Goal: Information Seeking & Learning: Learn about a topic

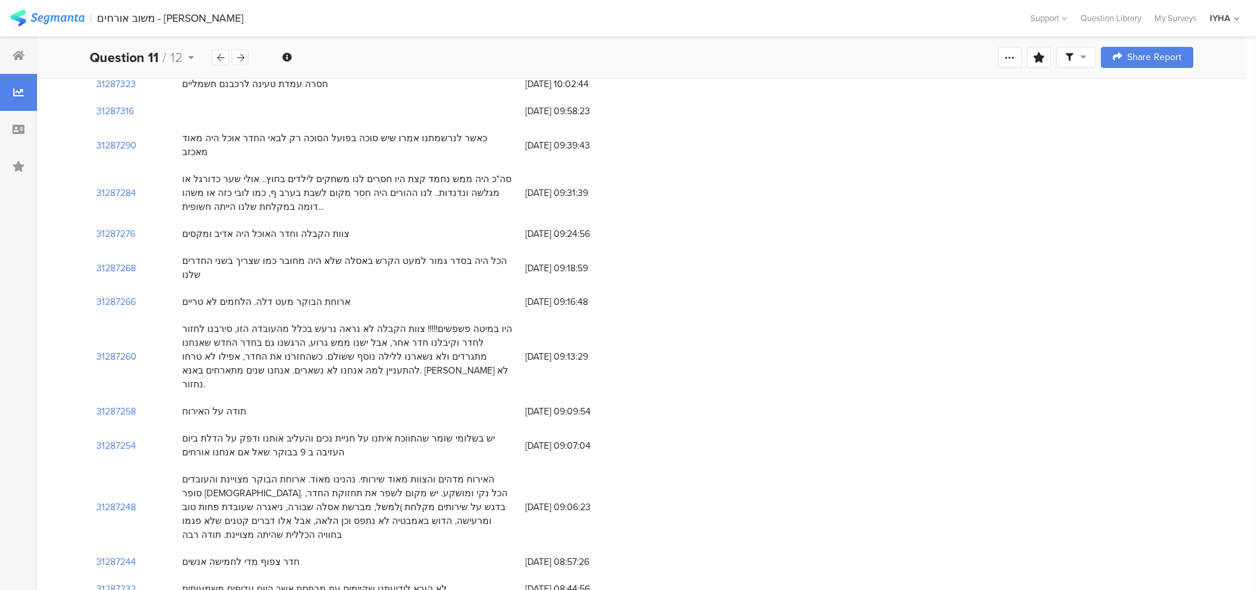
scroll to position [165, 0]
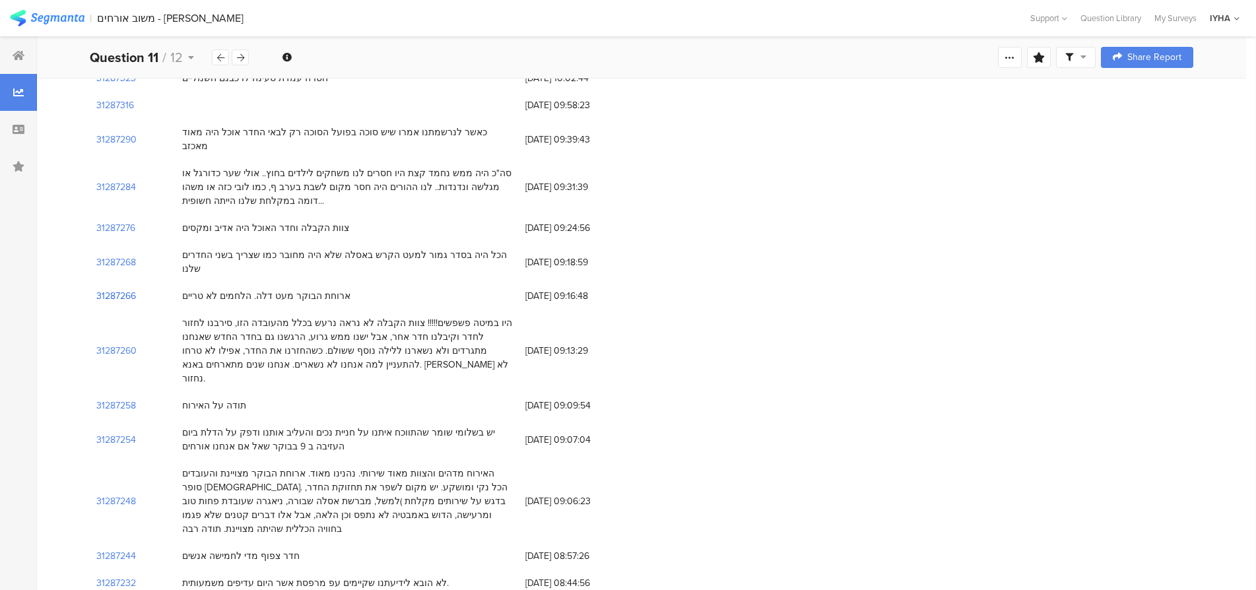
click at [121, 289] on section "31287266" at bounding box center [116, 296] width 40 height 14
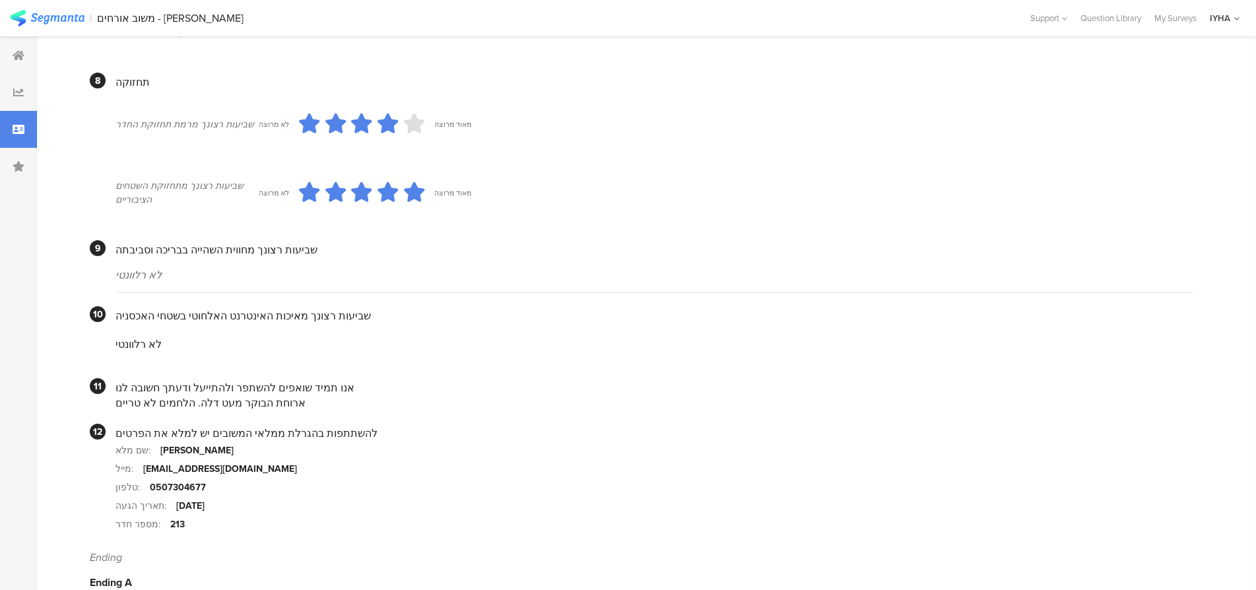
scroll to position [1041, 0]
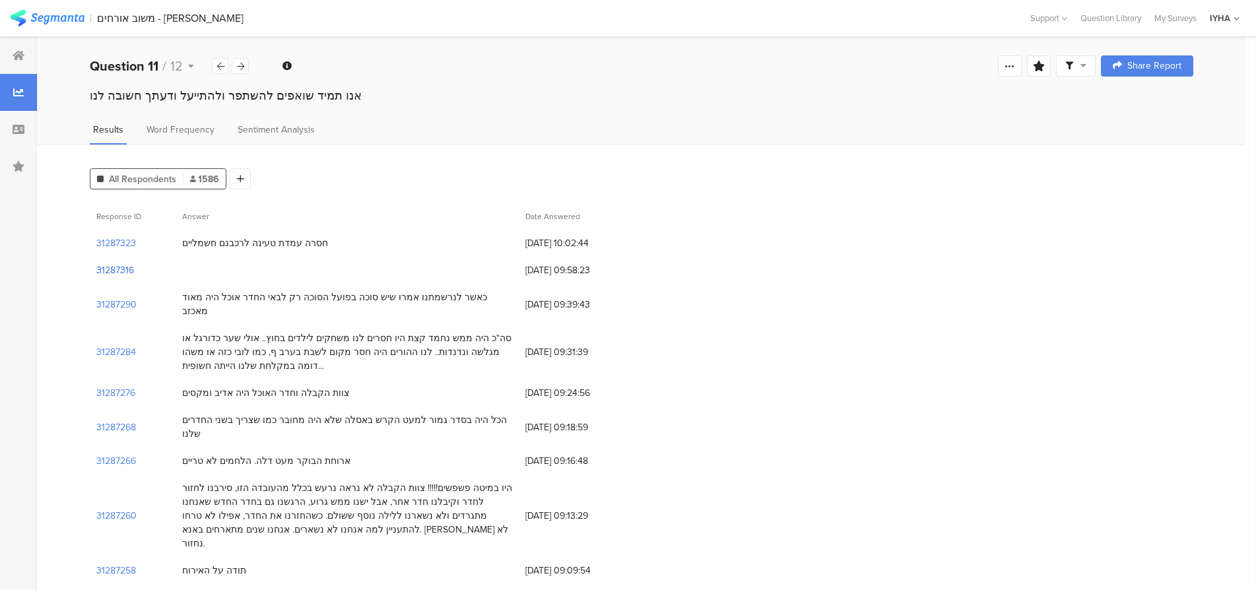
click at [111, 271] on section "31287316" at bounding box center [115, 270] width 38 height 14
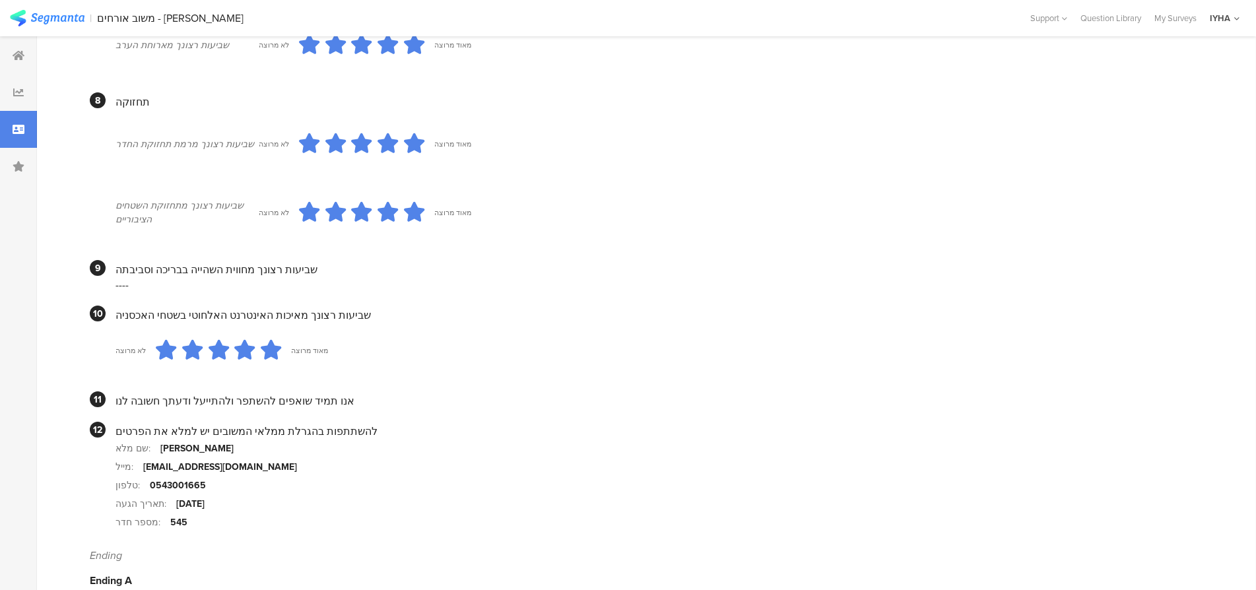
scroll to position [1080, 0]
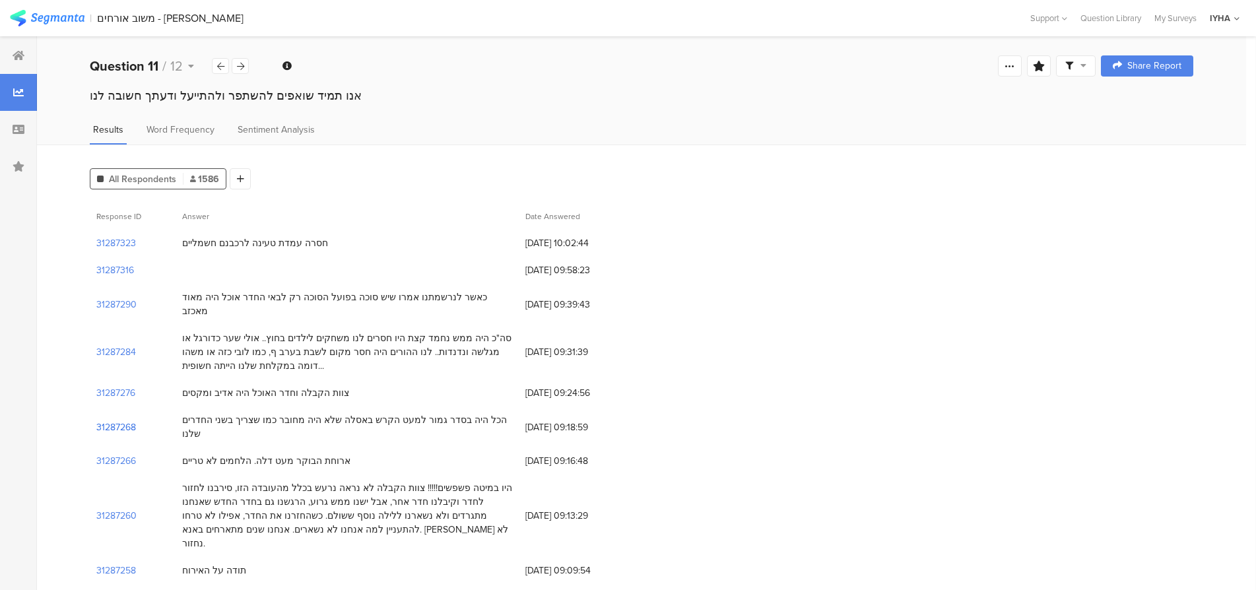
click at [112, 420] on section "31287268" at bounding box center [116, 427] width 40 height 14
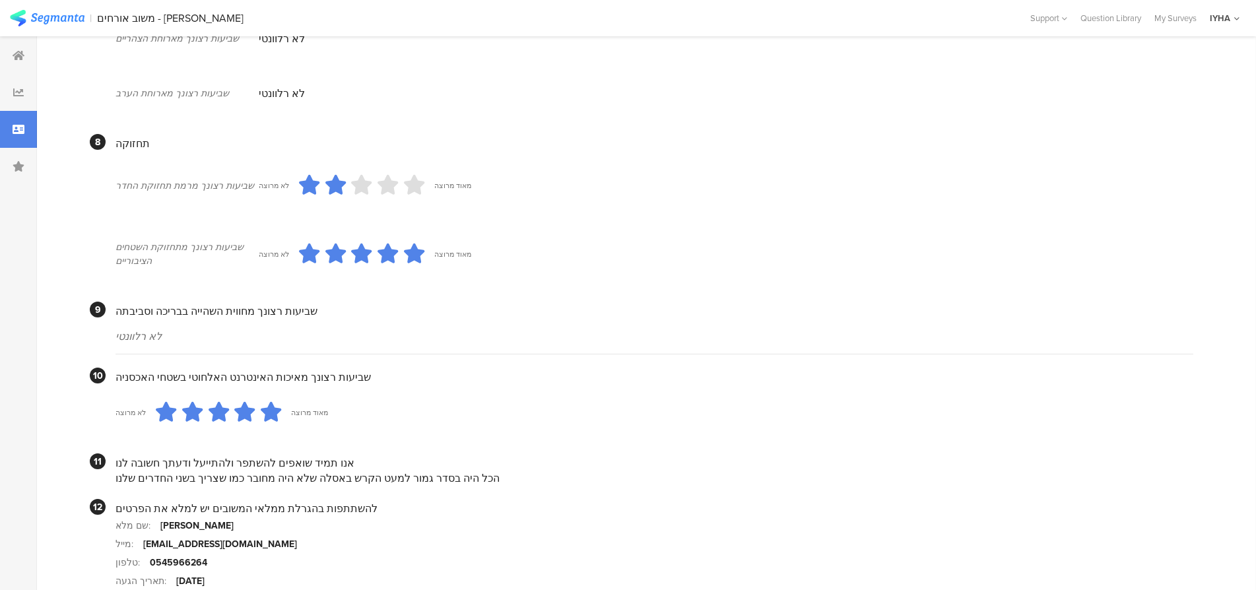
scroll to position [1124, 0]
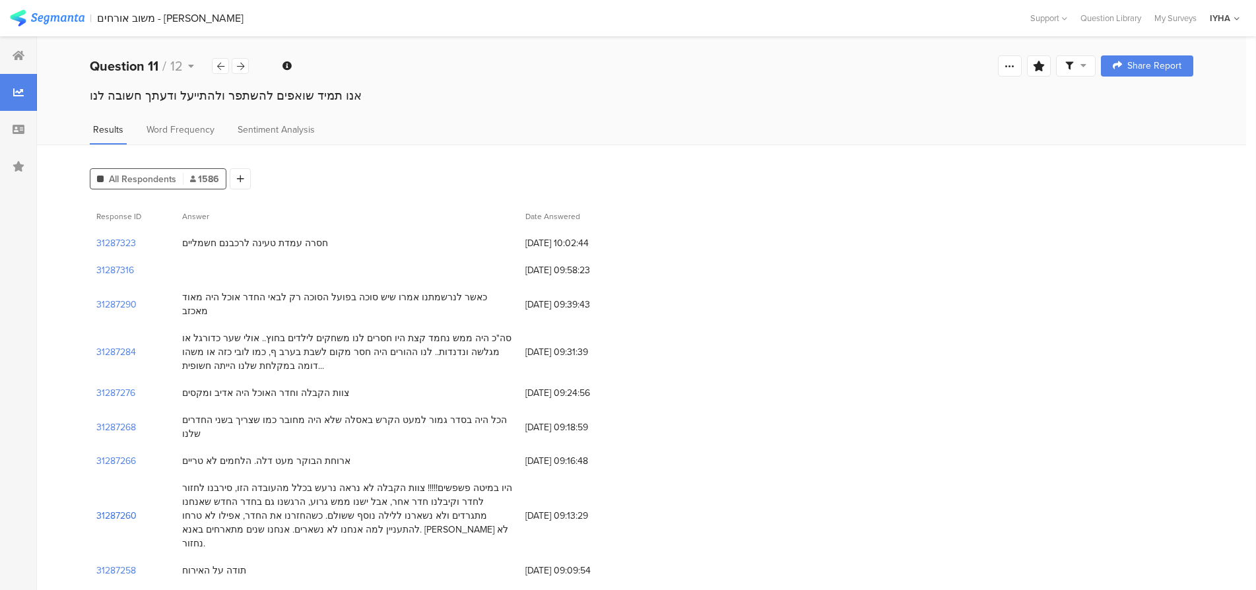
click at [123, 509] on section "31287260" at bounding box center [116, 516] width 40 height 14
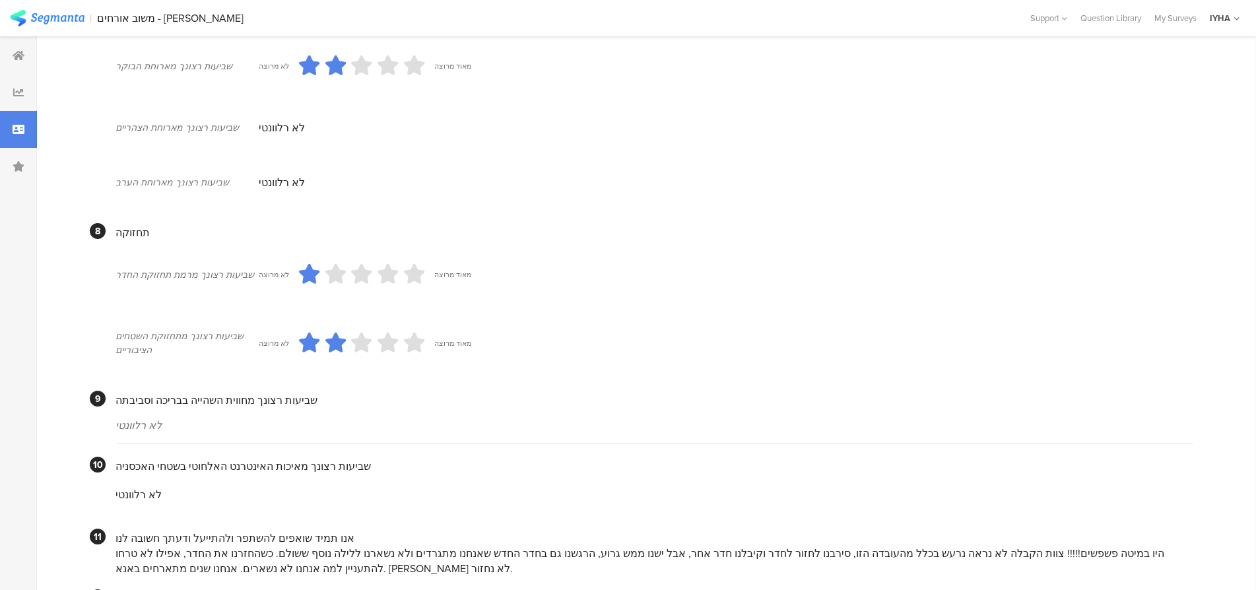
scroll to position [1126, 0]
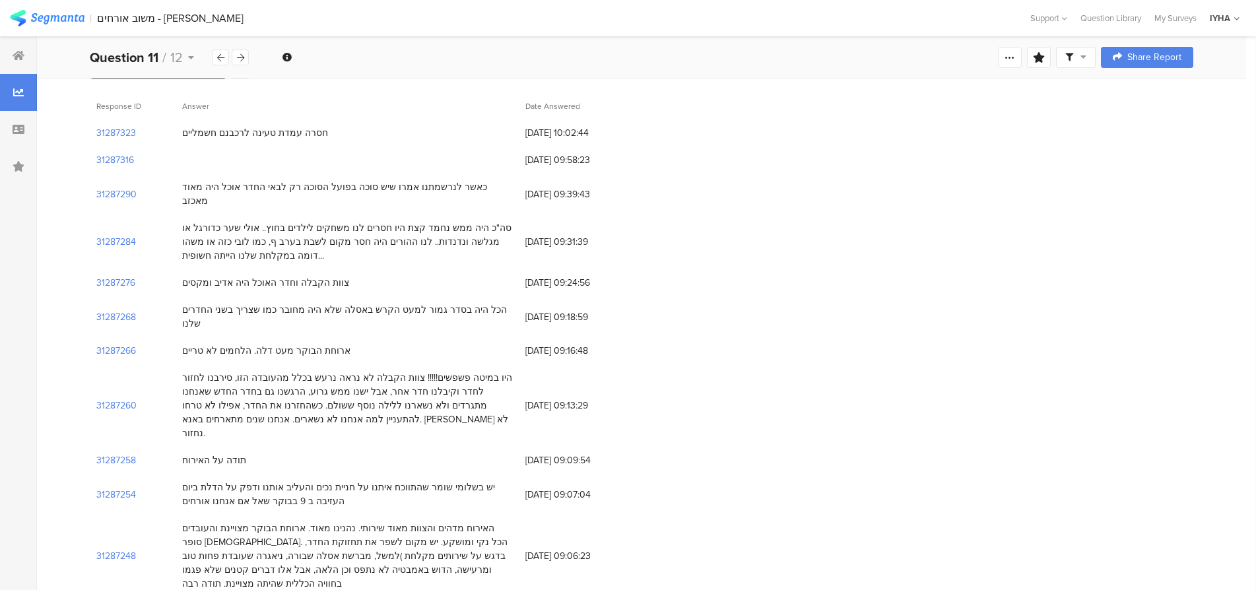
scroll to position [115, 0]
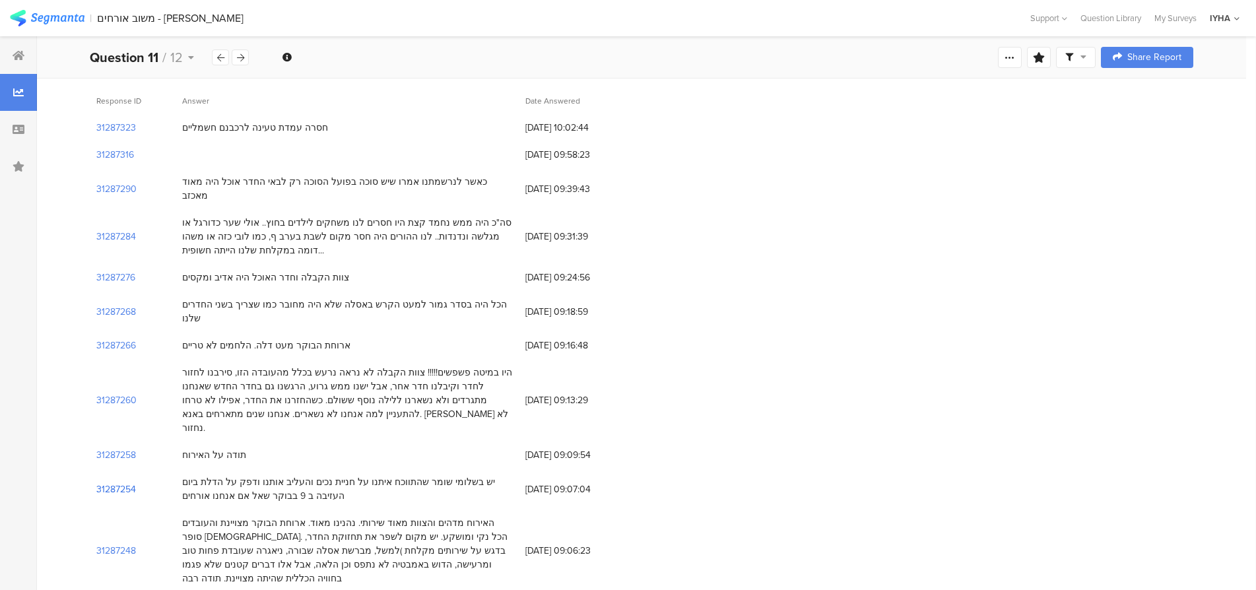
click at [111, 482] on section "31287254" at bounding box center [116, 489] width 40 height 14
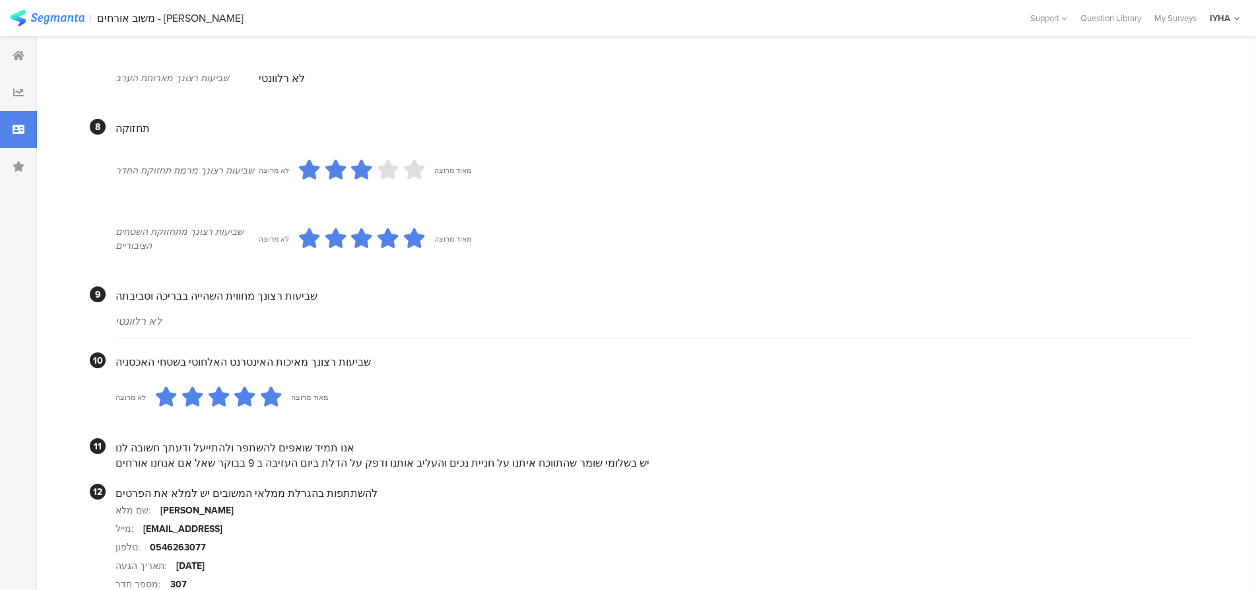
scroll to position [1087, 0]
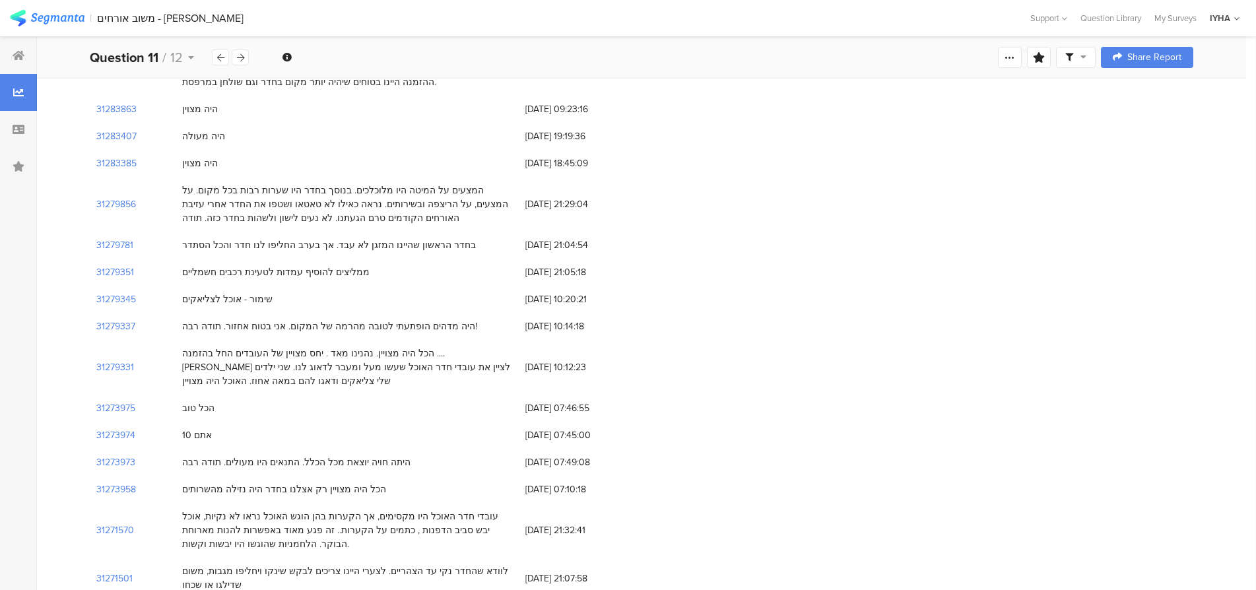
scroll to position [115, 0]
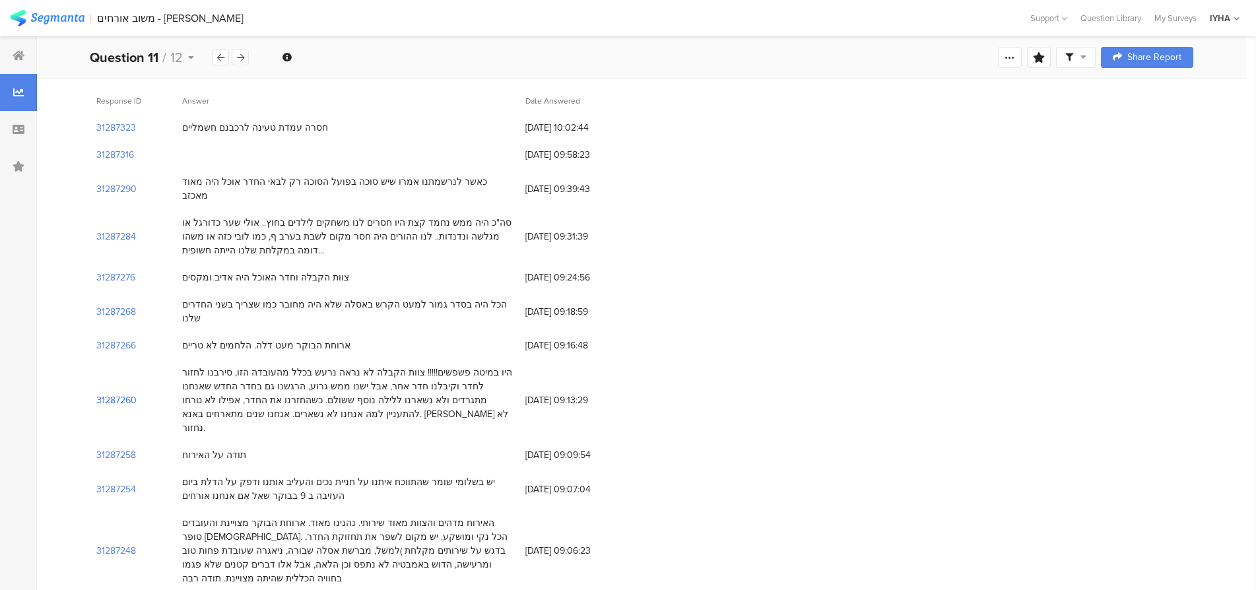
click at [130, 393] on section "31287260" at bounding box center [116, 400] width 40 height 14
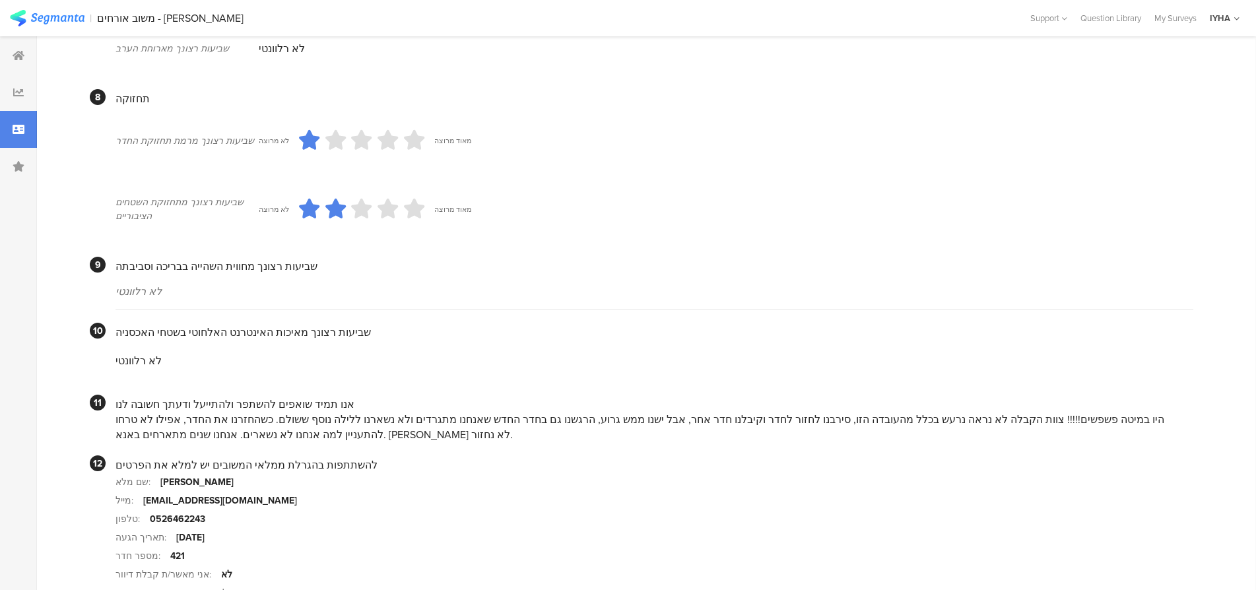
scroll to position [1056, 0]
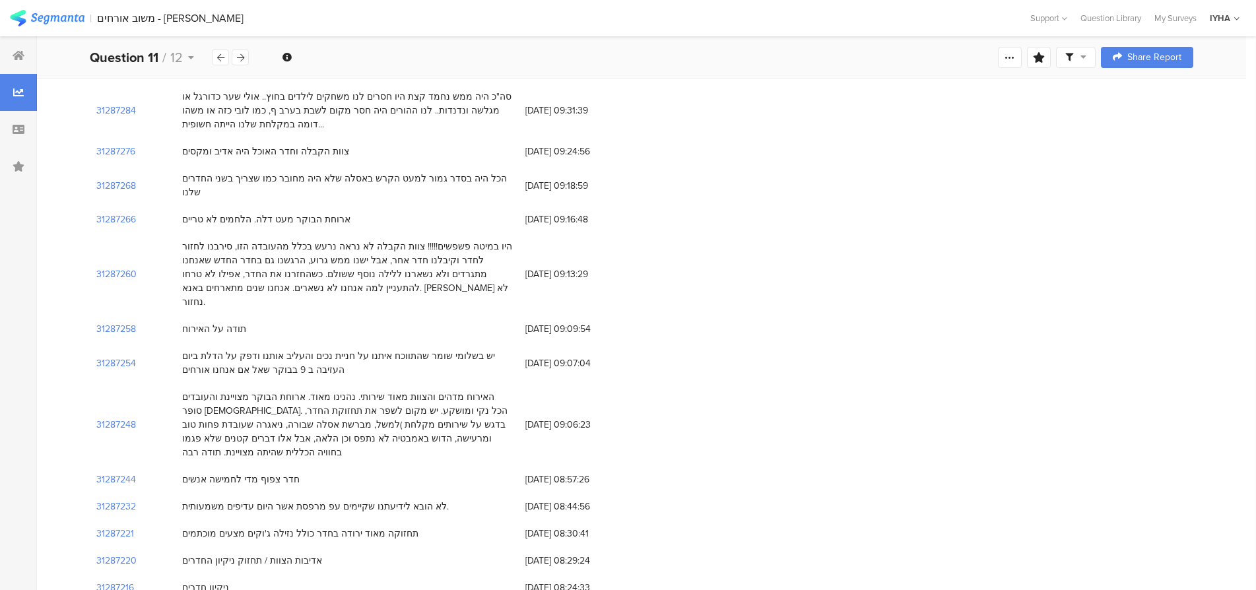
scroll to position [247, 0]
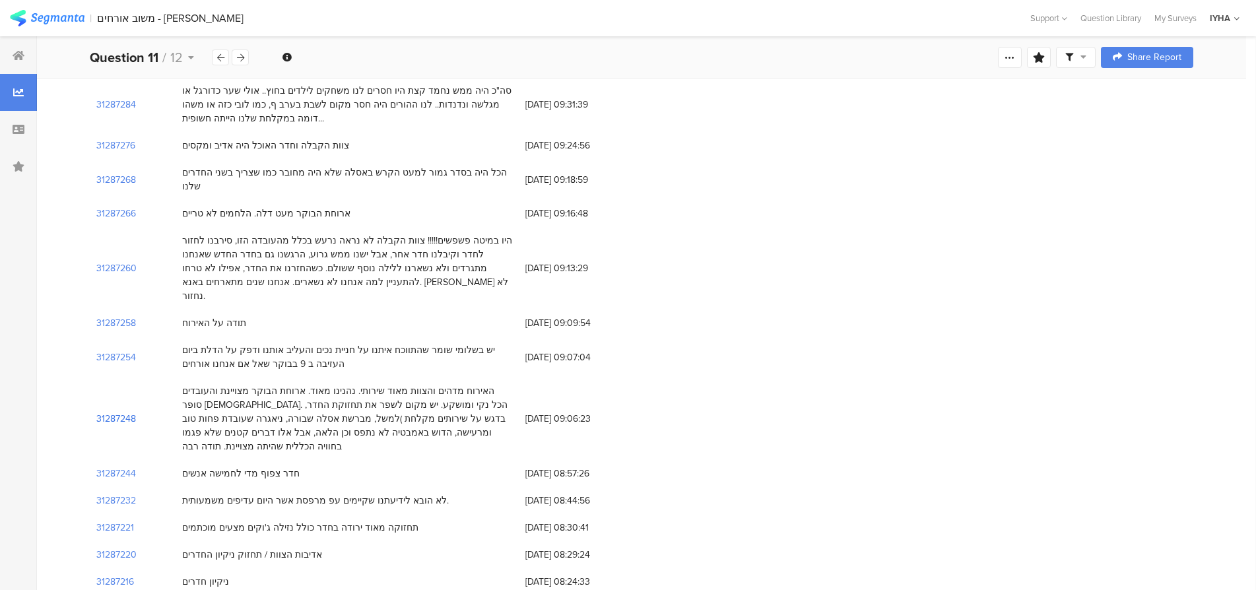
click at [124, 412] on section "31287248" at bounding box center [116, 419] width 40 height 14
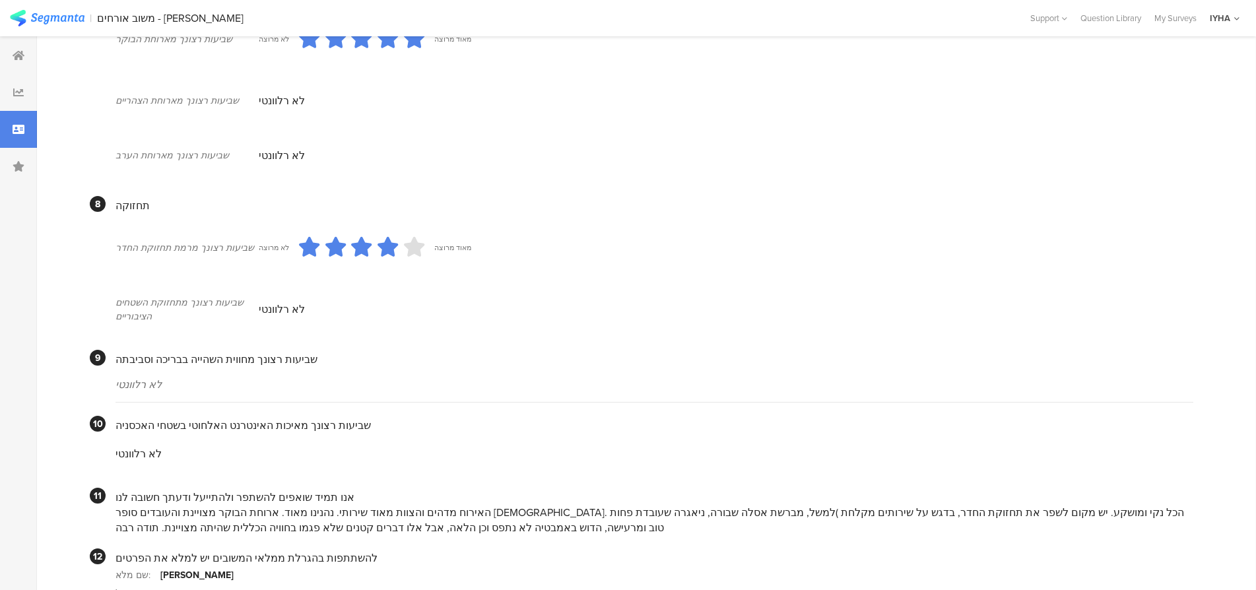
scroll to position [1112, 0]
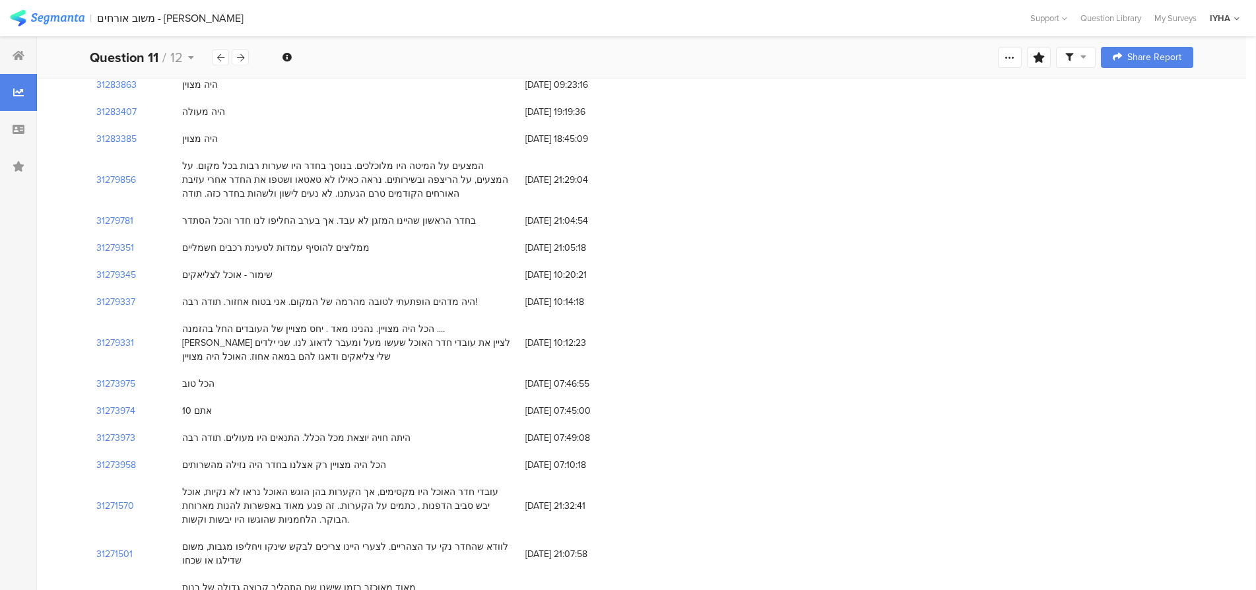
scroll to position [247, 0]
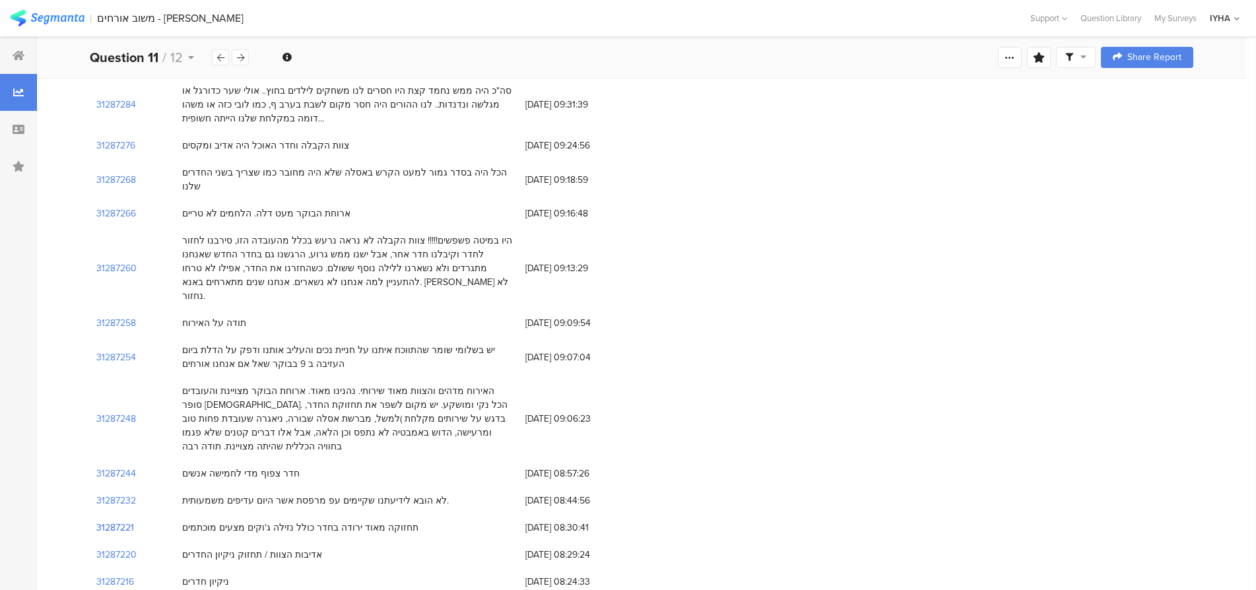
click at [107, 521] on section "31287221" at bounding box center [115, 528] width 38 height 14
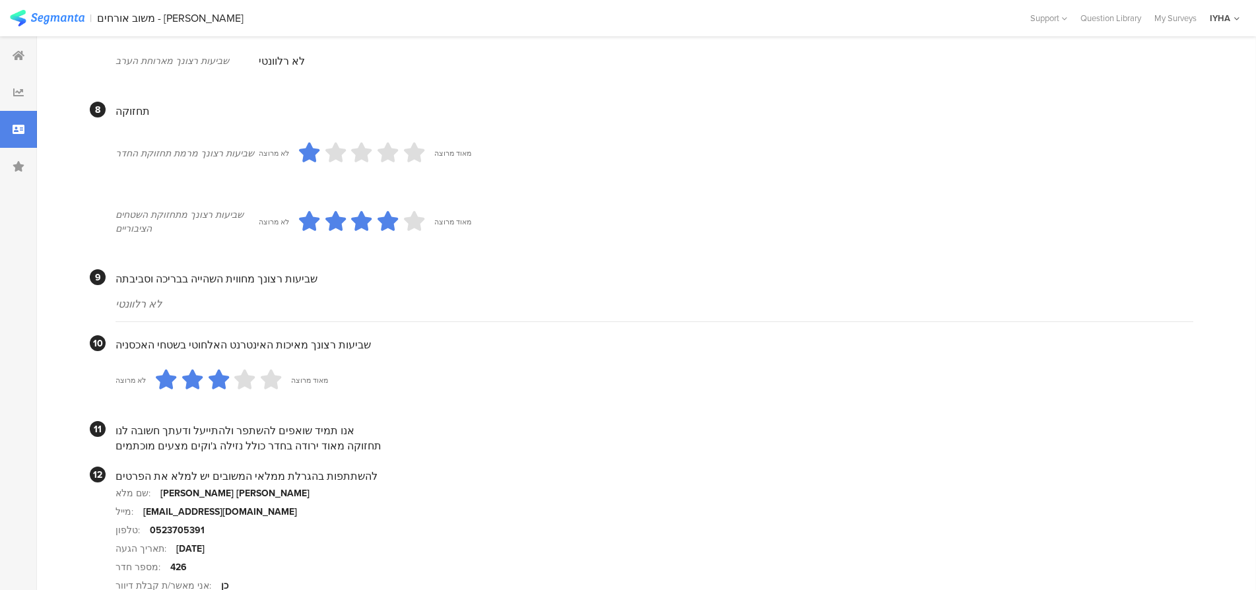
scroll to position [1111, 0]
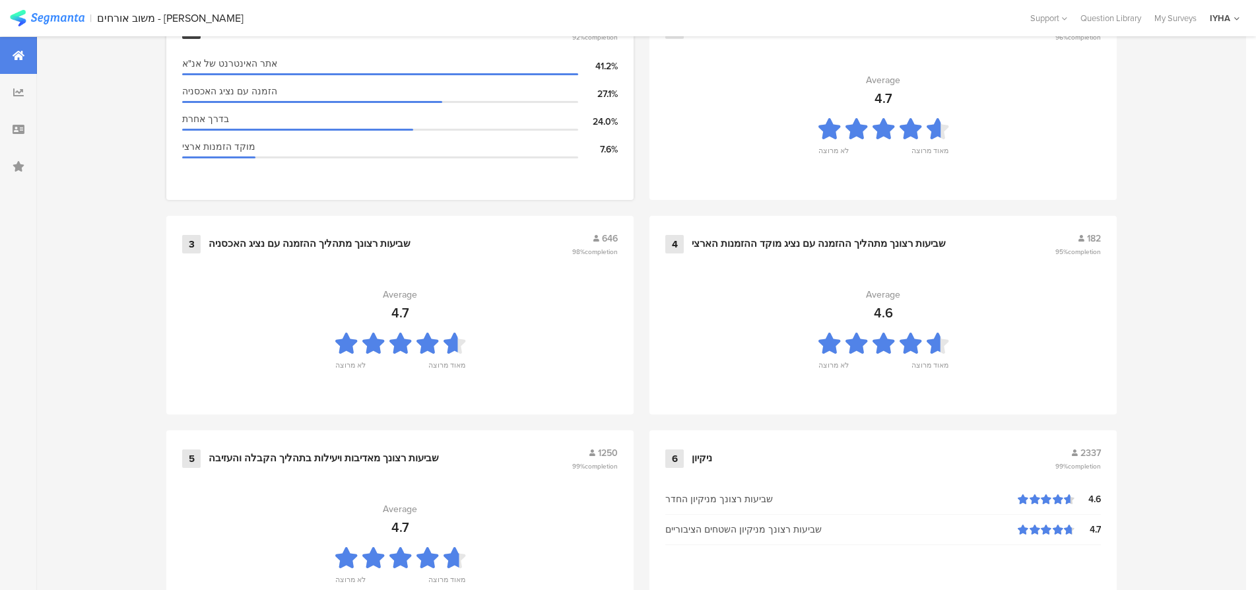
scroll to position [643, 0]
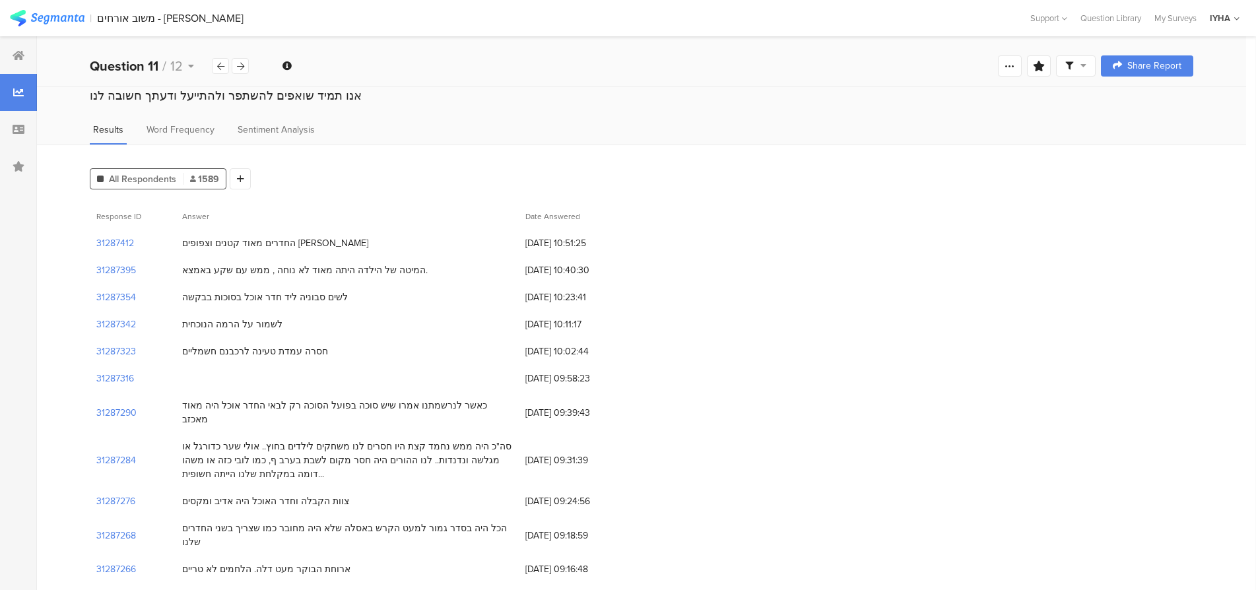
scroll to position [516, 0]
